Goal: Transaction & Acquisition: Purchase product/service

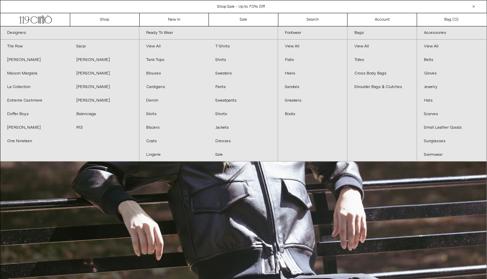
click at [172, 20] on div "Close dialog JOIN OUR MAILING LIST Subscribe to receive 10% off your first purc…" at bounding box center [243, 139] width 487 height 279
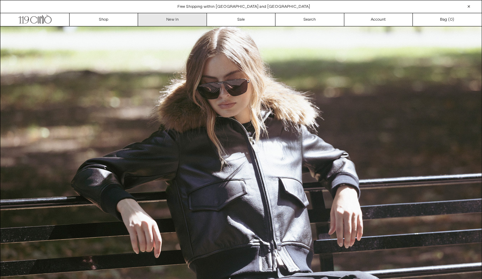
click at [168, 17] on link "New In" at bounding box center [172, 19] width 69 height 13
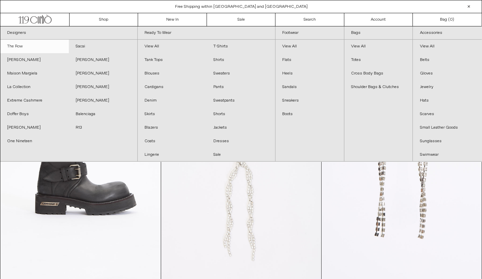
click at [20, 46] on link "The Row" at bounding box center [34, 47] width 69 height 14
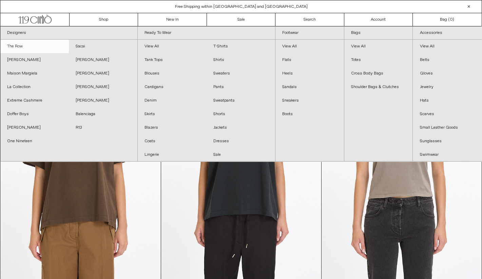
click at [17, 43] on link "The Row" at bounding box center [34, 47] width 69 height 14
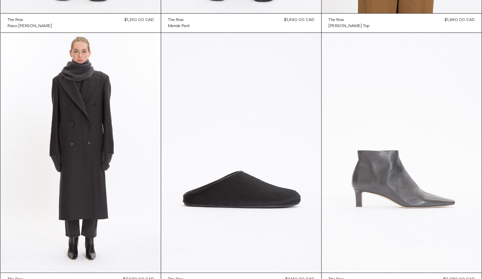
scroll to position [696, 0]
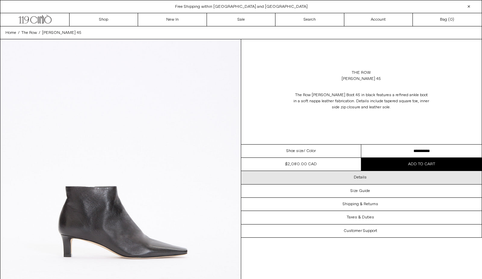
click at [361, 178] on h3 "Details" at bounding box center [360, 177] width 13 height 5
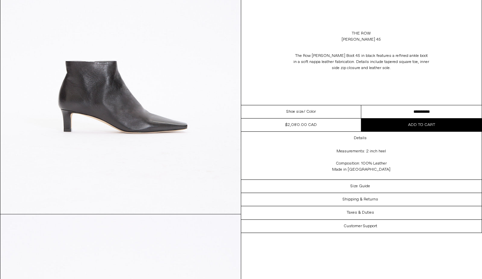
scroll to position [113, 0]
